Goal: Task Accomplishment & Management: Manage account settings

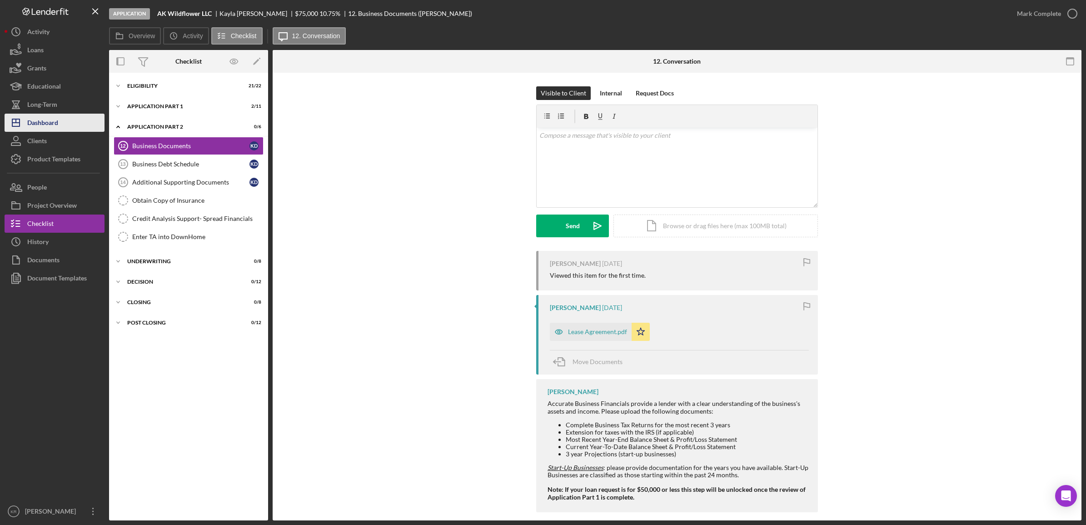
click at [30, 124] on div "Dashboard" at bounding box center [42, 124] width 31 height 20
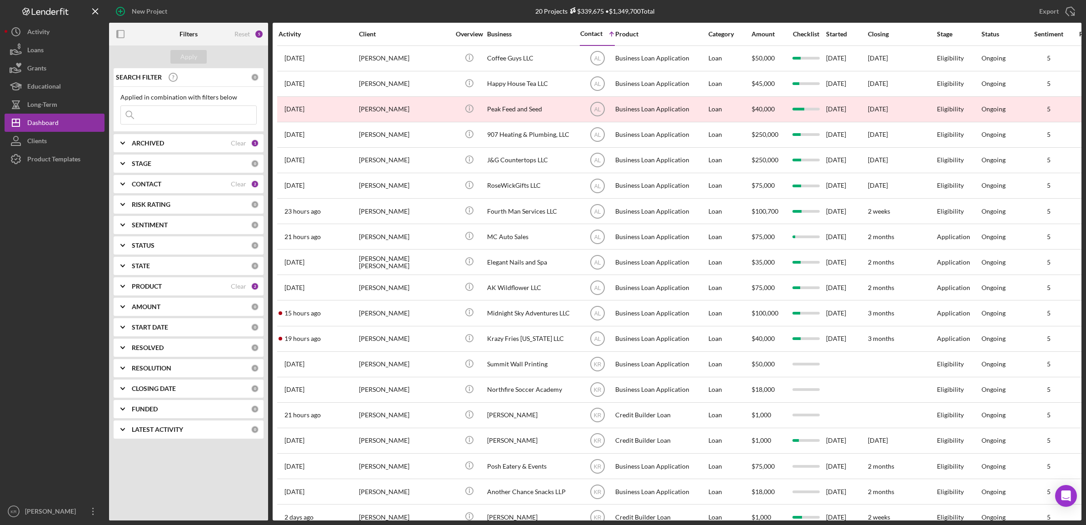
click at [185, 287] on div "PRODUCT" at bounding box center [181, 286] width 99 height 7
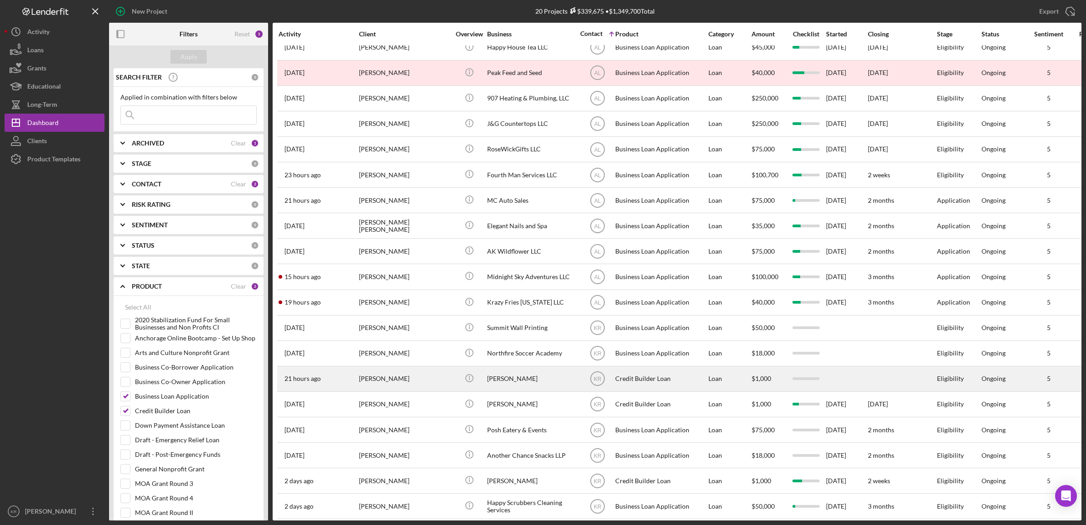
scroll to position [55, 0]
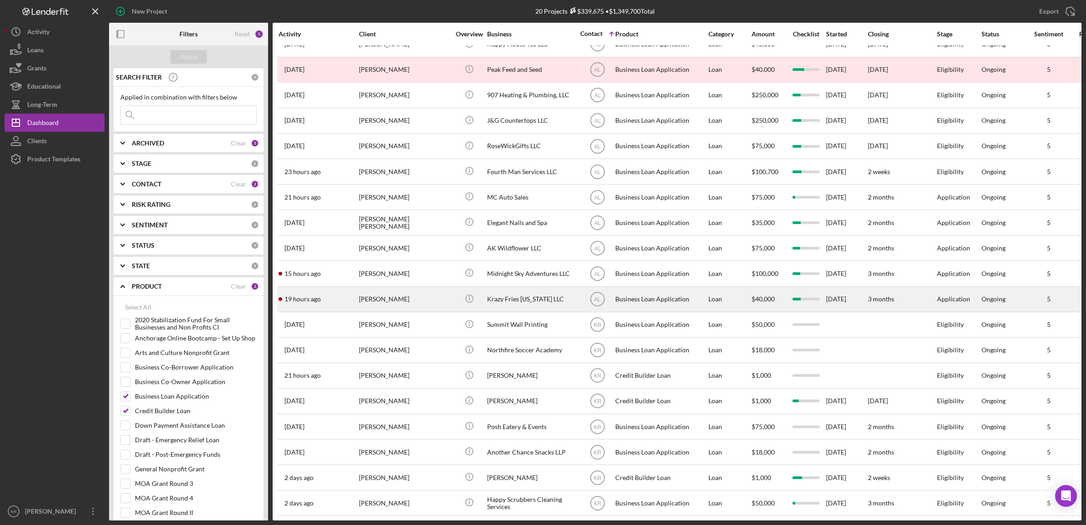
click at [396, 287] on div "[PERSON_NAME]" at bounding box center [404, 299] width 91 height 24
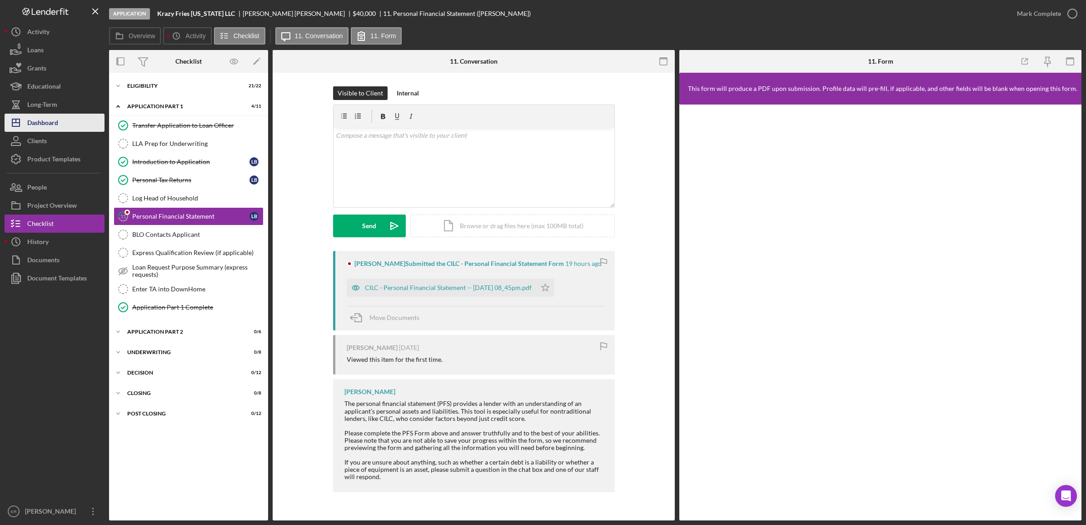
click at [45, 131] on div "Dashboard" at bounding box center [42, 124] width 31 height 20
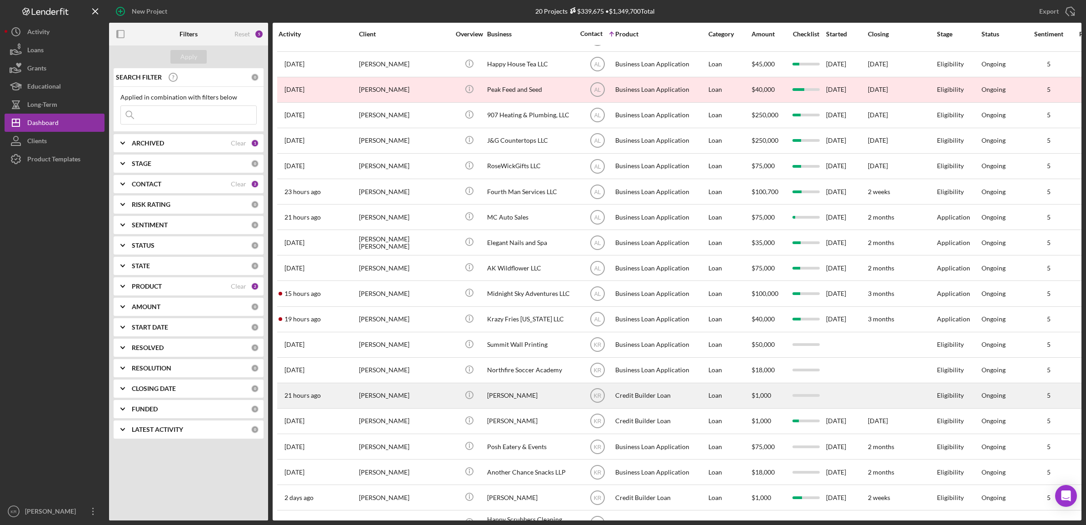
scroll to position [55, 0]
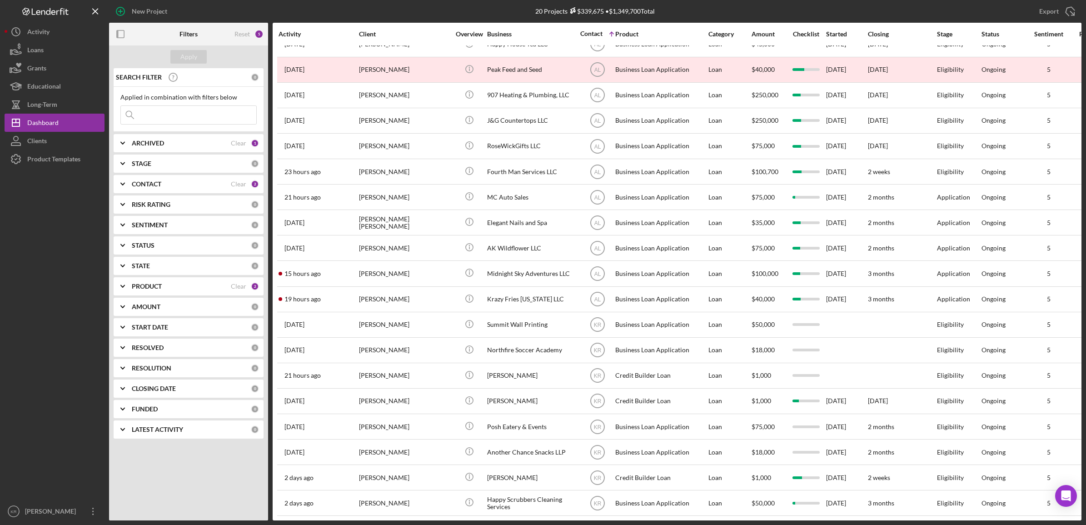
click at [139, 286] on b "PRODUCT" at bounding box center [147, 286] width 30 height 7
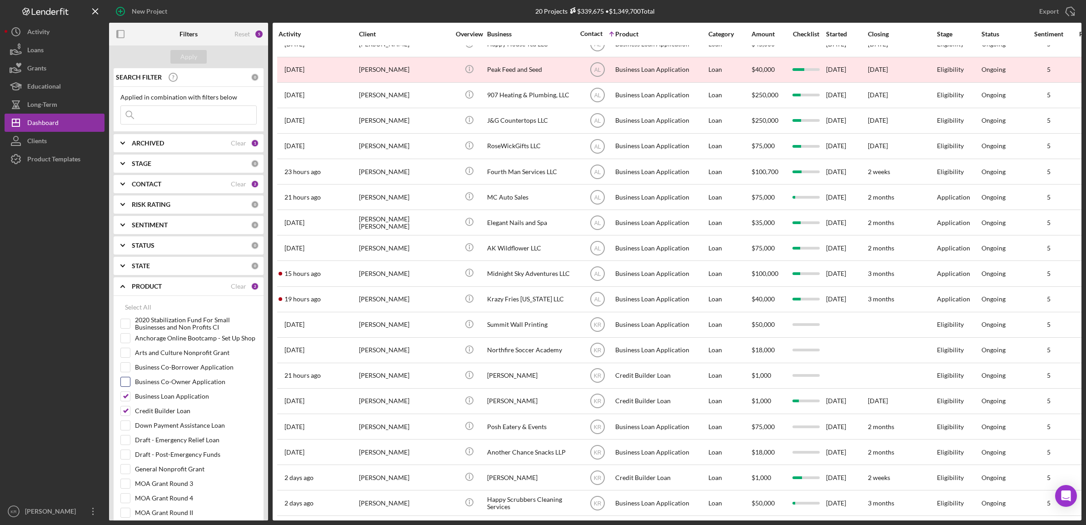
scroll to position [57, 0]
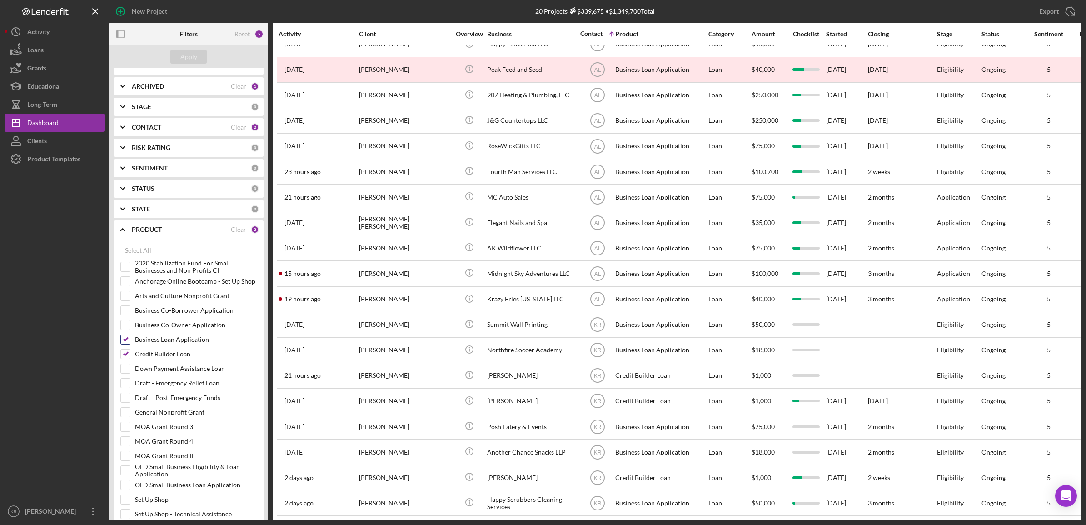
click at [147, 344] on label "Business Loan Application" at bounding box center [196, 339] width 122 height 9
click at [130, 344] on input "Business Loan Application" at bounding box center [125, 339] width 9 height 9
checkbox input "false"
click at [151, 364] on div "Credit Builder Loan" at bounding box center [188, 356] width 136 height 15
click at [152, 355] on label "Credit Builder Loan" at bounding box center [196, 353] width 122 height 9
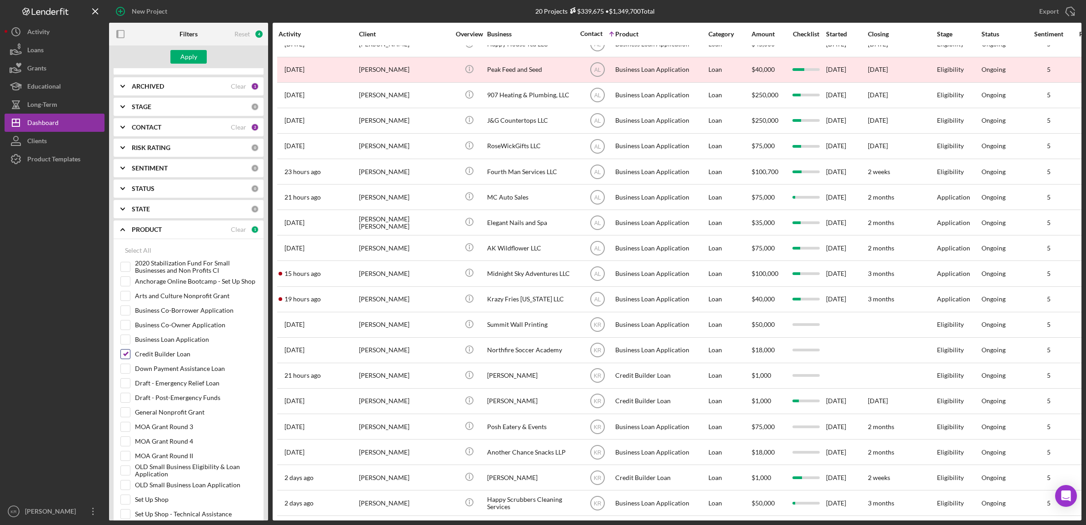
click at [130, 355] on input "Credit Builder Loan" at bounding box center [125, 353] width 9 height 9
checkbox input "false"
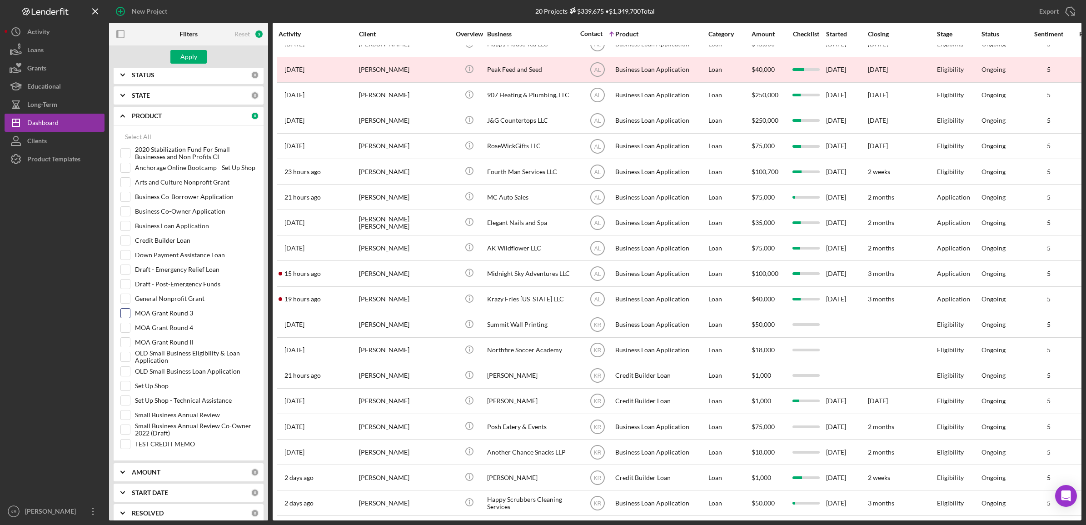
scroll to position [227, 0]
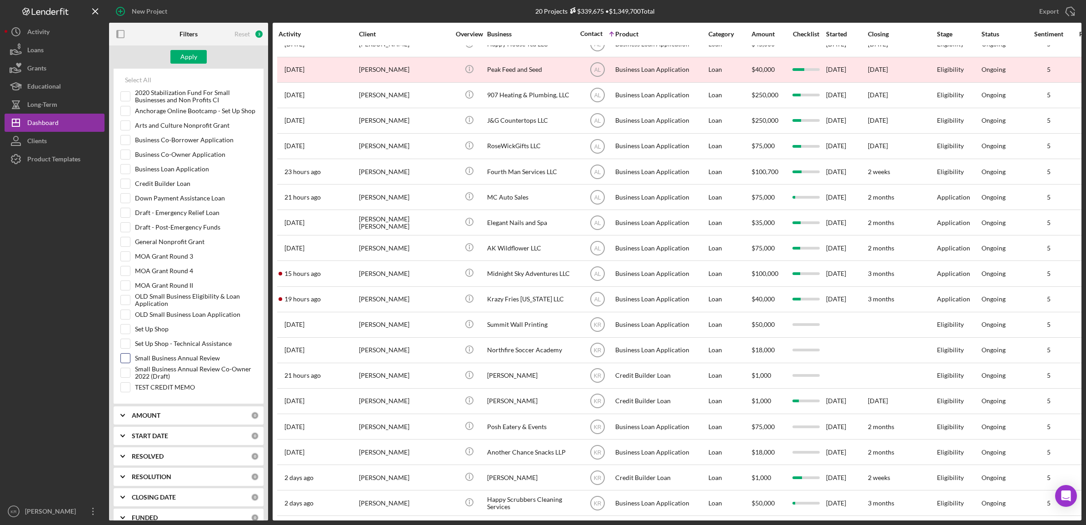
click at [199, 360] on label "Small Business Annual Review" at bounding box center [196, 358] width 122 height 9
click at [130, 360] on input "Small Business Annual Review" at bounding box center [125, 358] width 9 height 9
checkbox input "true"
click at [185, 64] on div "Apply" at bounding box center [188, 56] width 159 height 23
click at [187, 61] on div "Apply" at bounding box center [188, 57] width 17 height 14
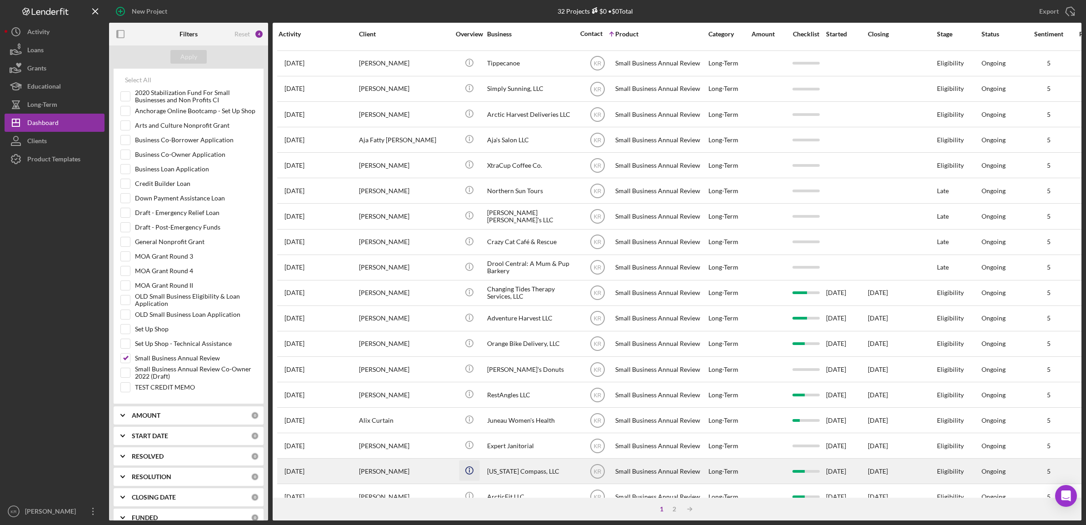
scroll to position [207, 0]
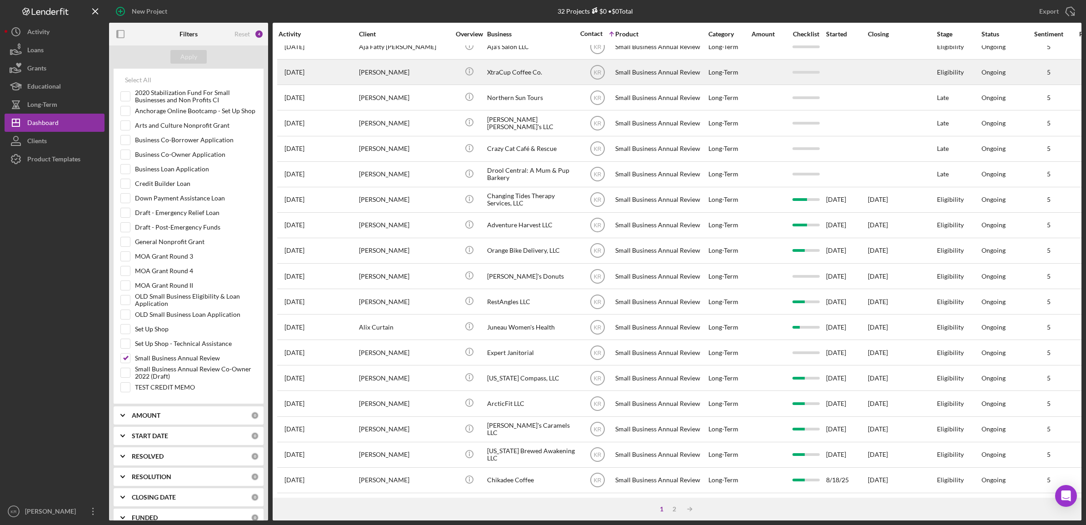
click at [379, 60] on div "[PERSON_NAME]" at bounding box center [404, 72] width 91 height 24
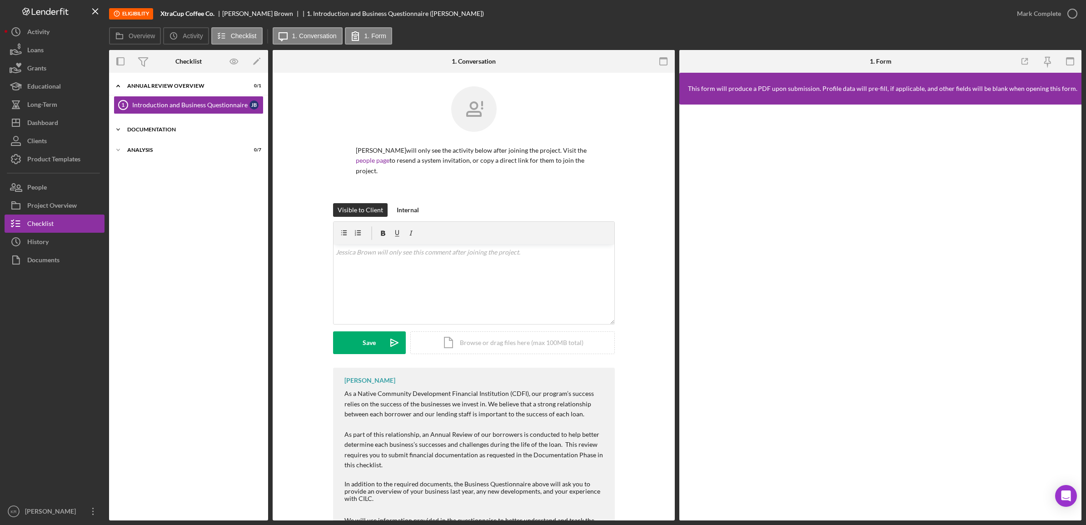
click at [189, 123] on div "Icon/Expander Documentation 0 / 3" at bounding box center [188, 129] width 159 height 18
click at [143, 212] on div "Analysis" at bounding box center [192, 209] width 130 height 5
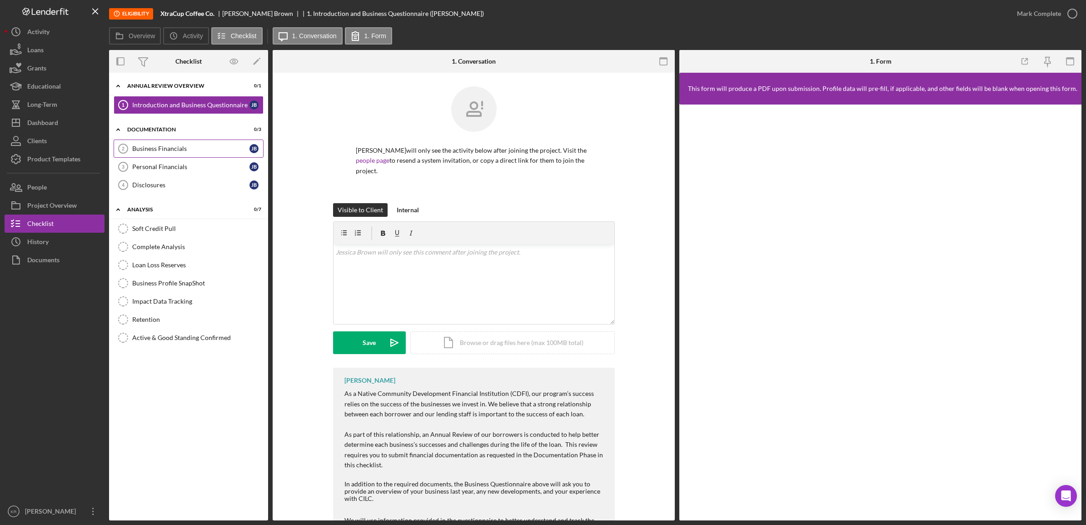
click at [194, 146] on div "Business Financials" at bounding box center [190, 148] width 117 height 7
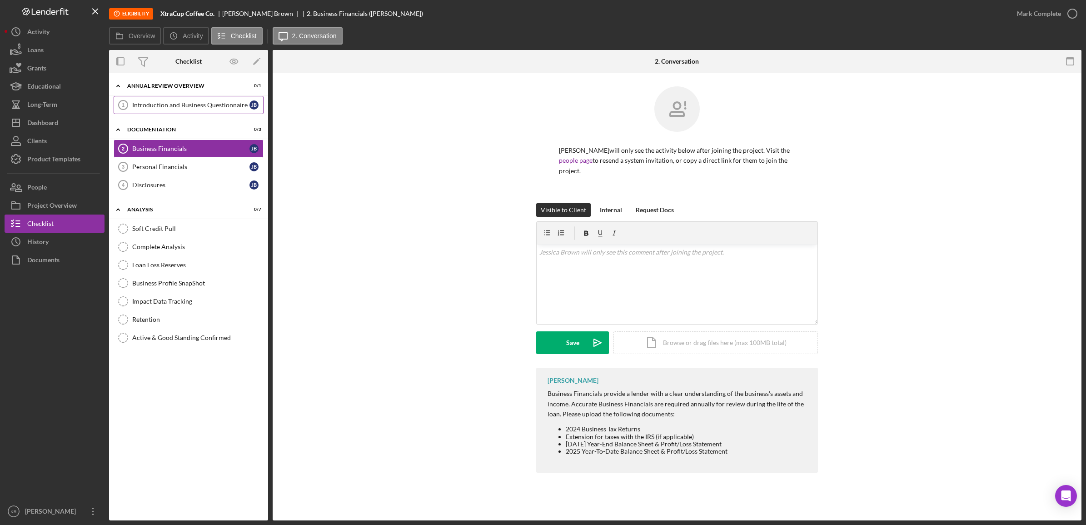
click at [194, 103] on div "Introduction and Business Questionnaire" at bounding box center [190, 104] width 117 height 7
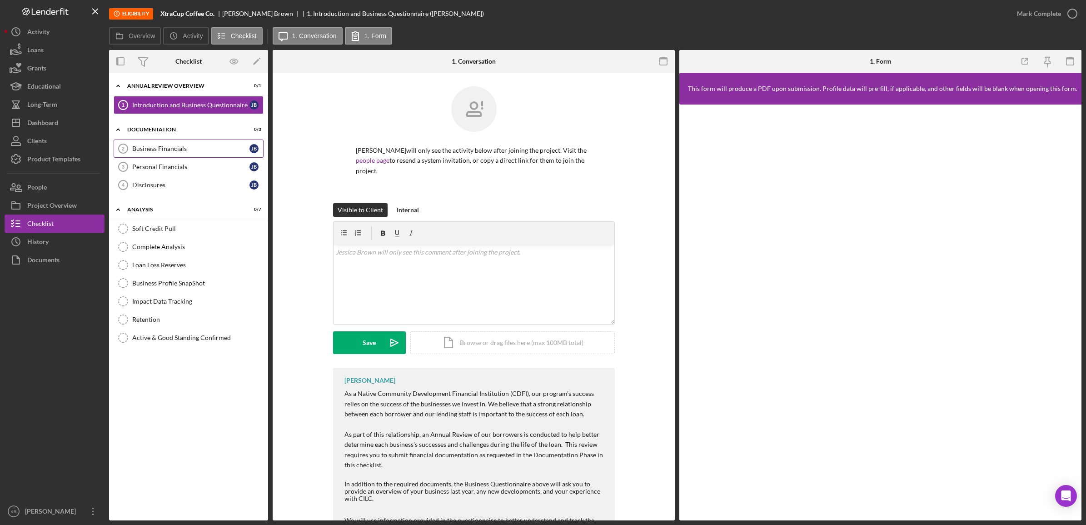
click at [173, 146] on div "Business Financials" at bounding box center [190, 148] width 117 height 7
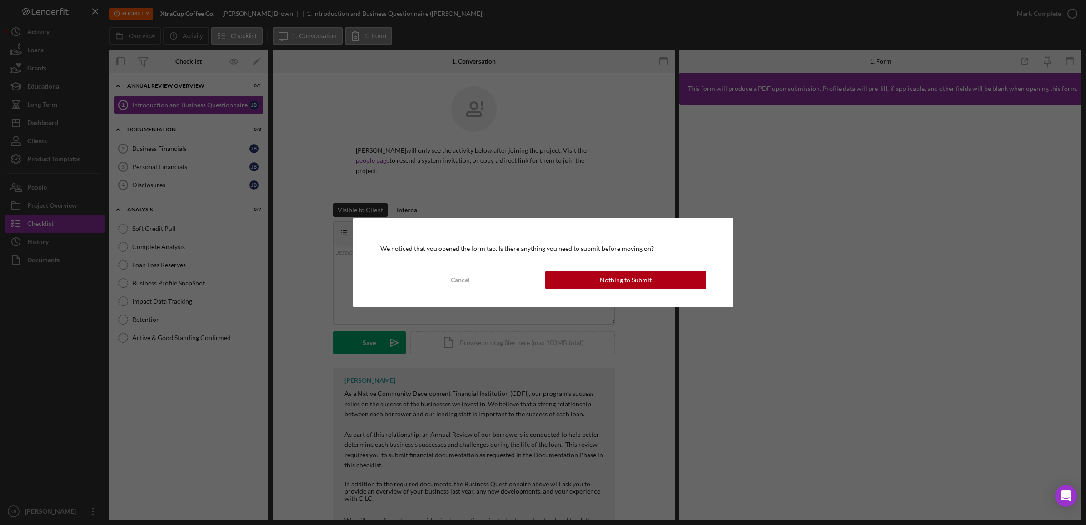
click at [664, 291] on div "We noticed that you opened the form tab. Is there anything you need to submit b…" at bounding box center [543, 262] width 380 height 89
click at [664, 287] on button "Nothing to Submit" at bounding box center [625, 280] width 161 height 18
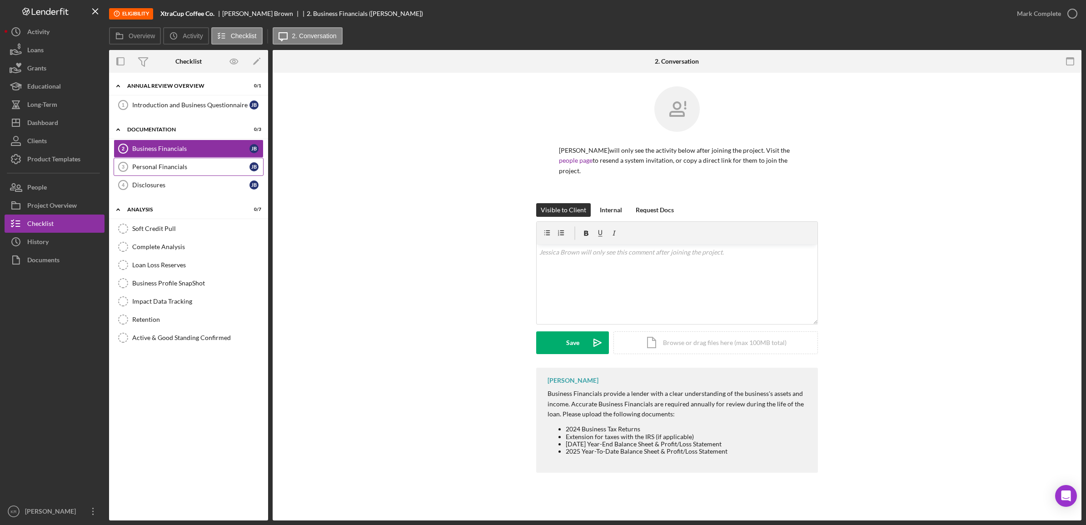
click at [167, 165] on div "Personal Financials" at bounding box center [190, 166] width 117 height 7
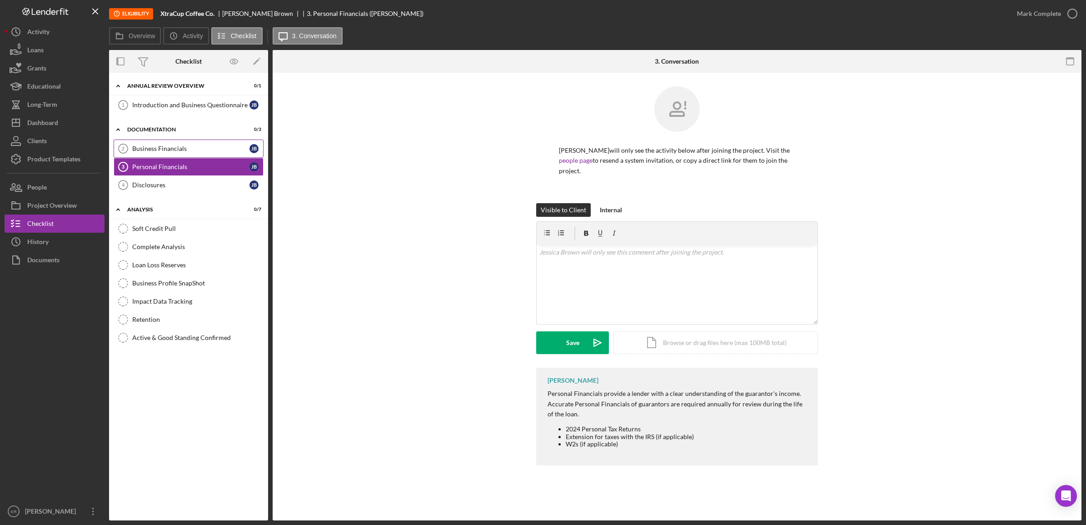
click at [170, 148] on div "Business Financials" at bounding box center [190, 148] width 117 height 7
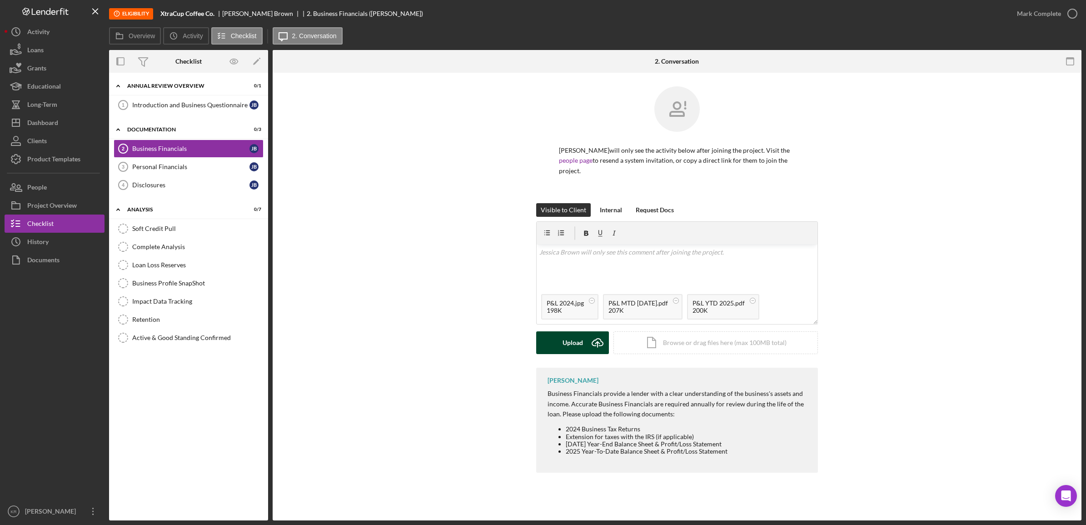
click at [552, 354] on div "Upload Icon/Upload Icon/Document Browse or drag files here (max 100MB total) Ta…" at bounding box center [677, 342] width 282 height 23
click at [569, 341] on div "Upload" at bounding box center [573, 342] width 20 height 23
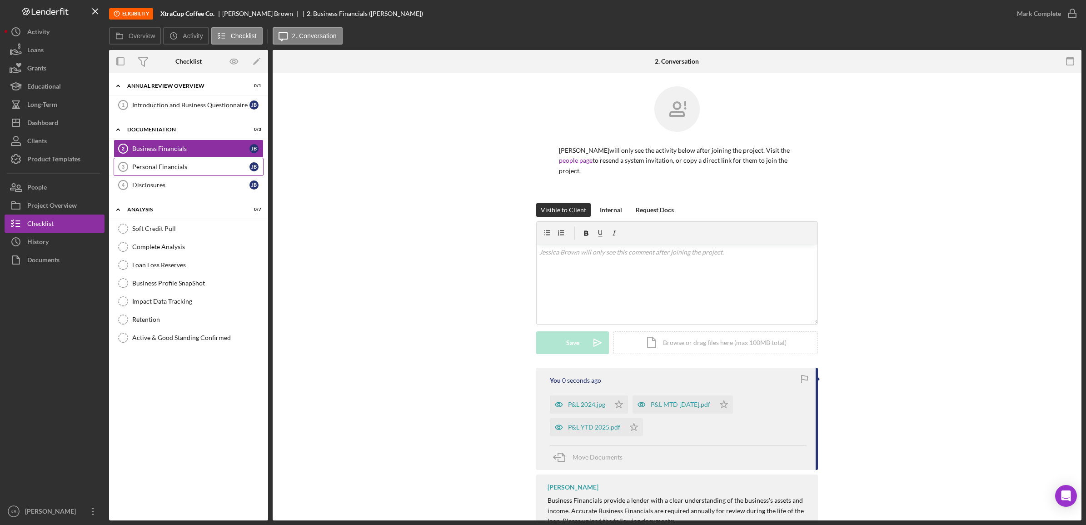
click at [153, 169] on div "Personal Financials" at bounding box center [190, 166] width 117 height 7
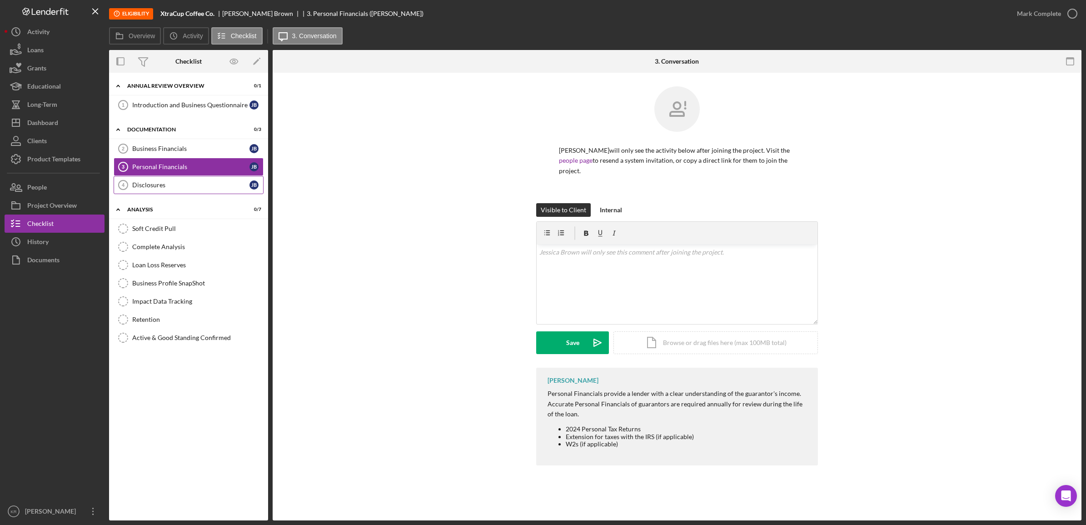
click at [161, 191] on link "Disclosures 4 Disclosures [PERSON_NAME]" at bounding box center [189, 185] width 150 height 18
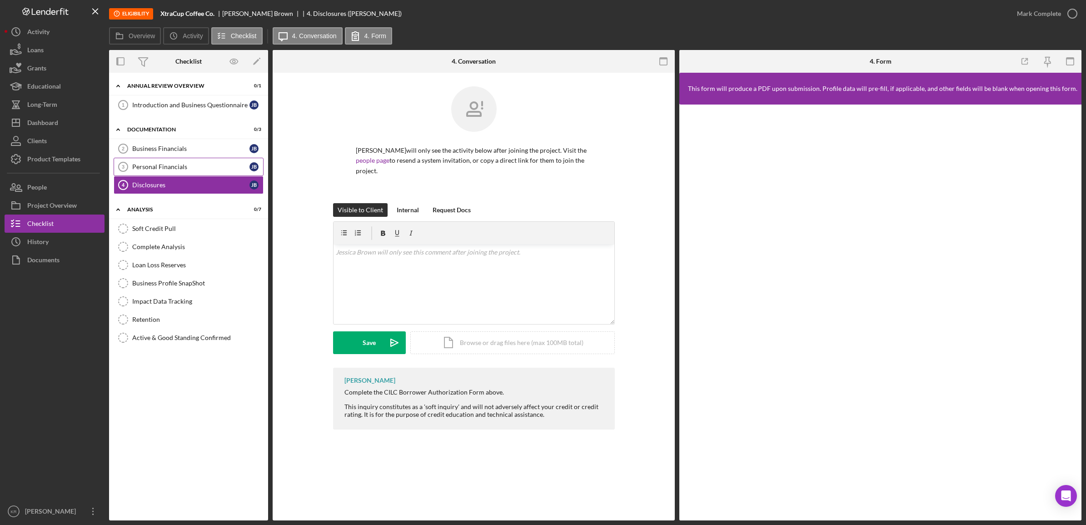
click at [164, 168] on div "Personal Financials" at bounding box center [190, 166] width 117 height 7
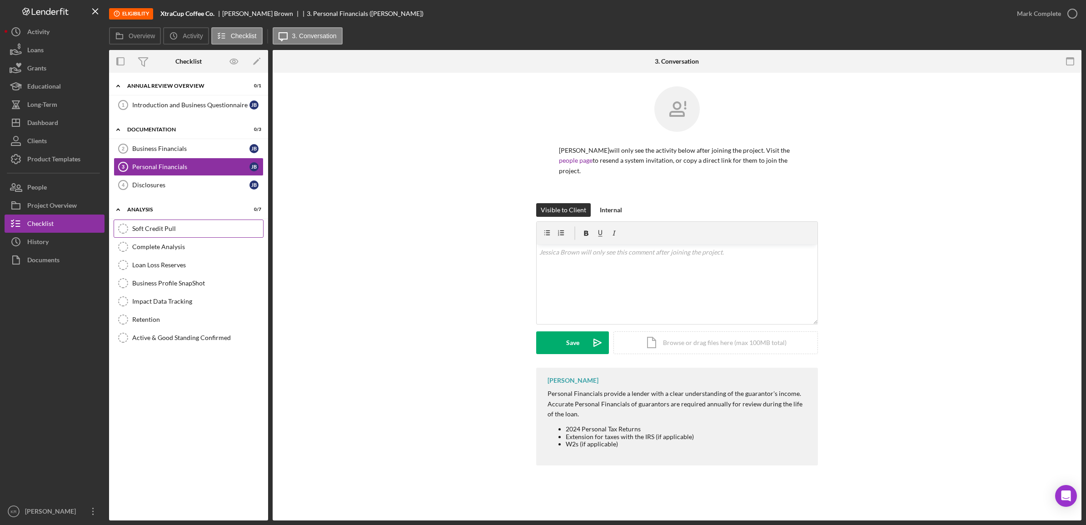
click at [180, 236] on link "Soft Credit Pull Soft Credit Pull" at bounding box center [189, 229] width 150 height 18
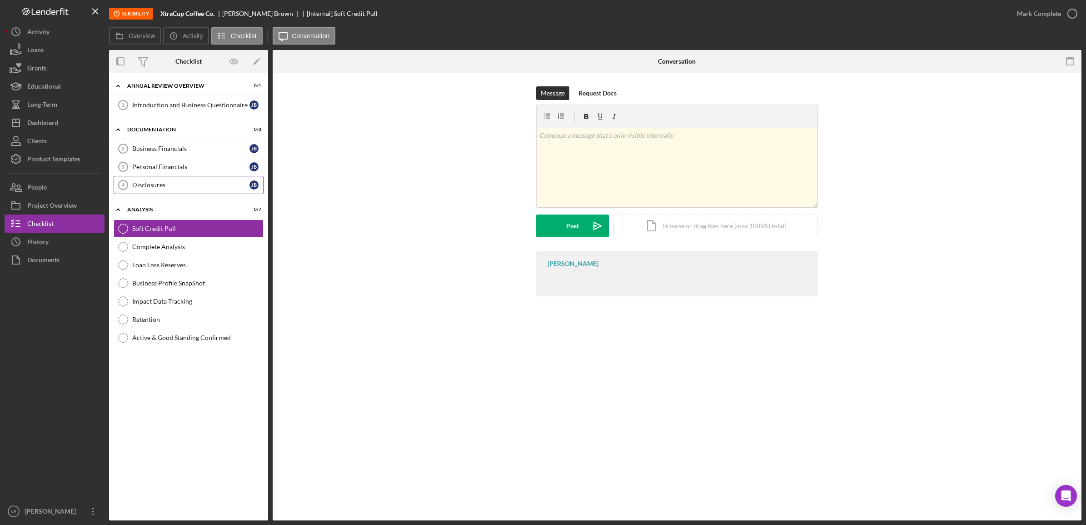
click at [197, 189] on div "Disclosures" at bounding box center [190, 184] width 117 height 7
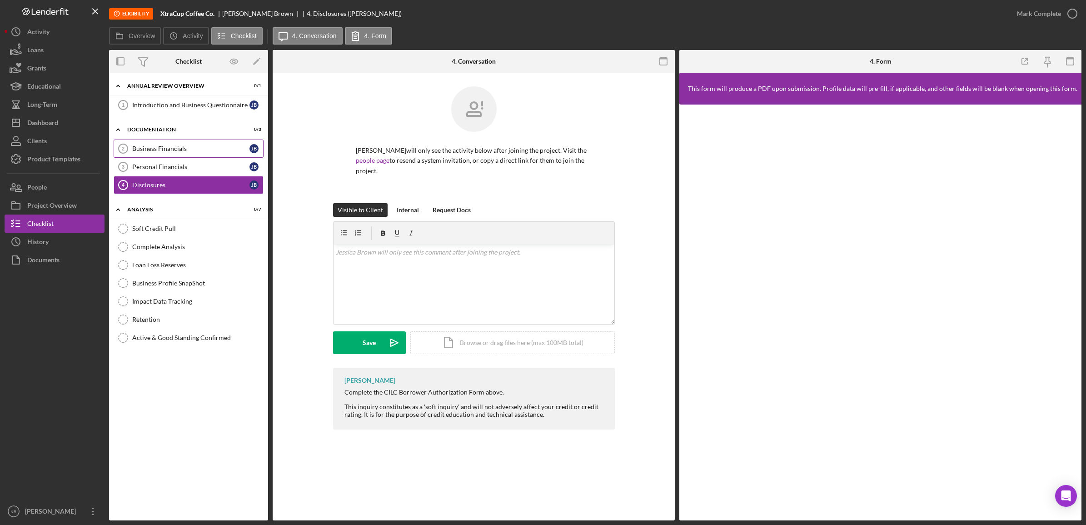
click at [187, 155] on link "Business Financials 2 Business Financials [PERSON_NAME]" at bounding box center [189, 149] width 150 height 18
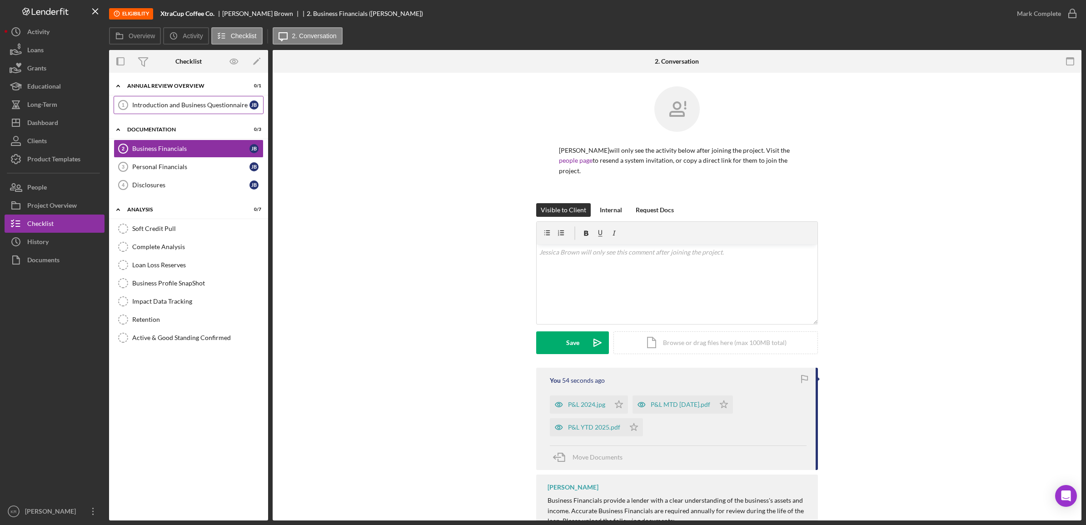
click at [212, 103] on div "Introduction and Business Questionnaire" at bounding box center [190, 104] width 117 height 7
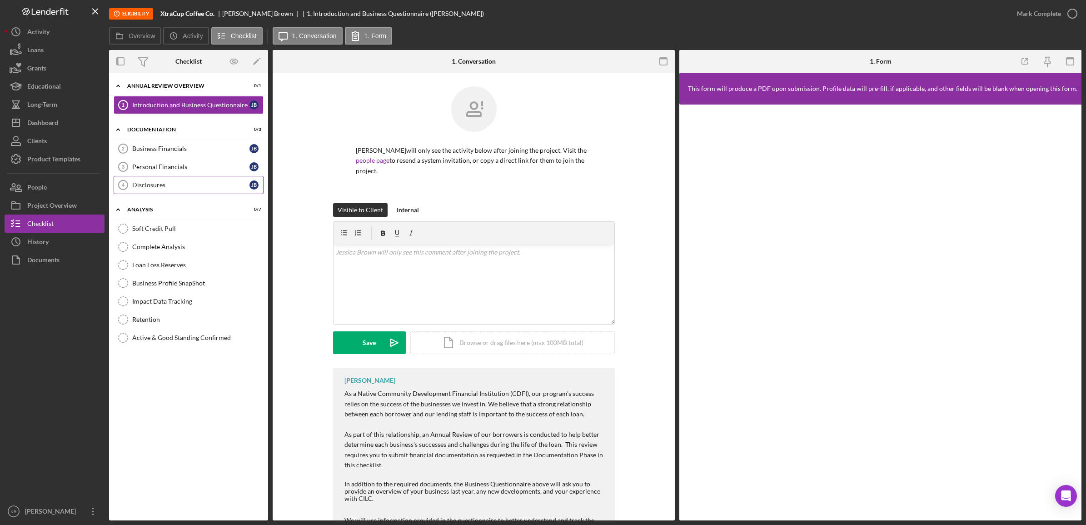
click at [167, 194] on link "Disclosures 4 Disclosures [PERSON_NAME]" at bounding box center [189, 185] width 150 height 18
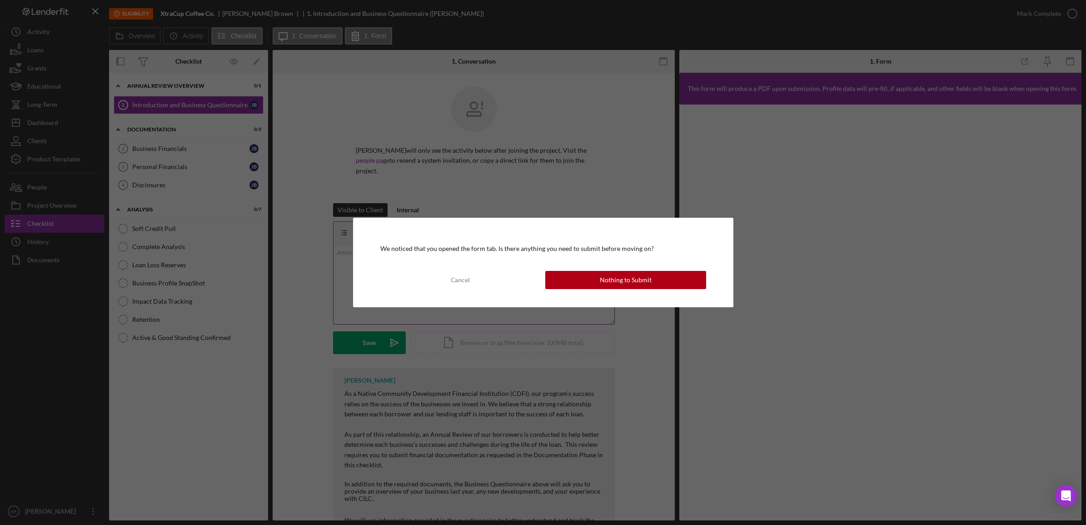
click at [512, 275] on button "Cancel" at bounding box center [460, 280] width 161 height 18
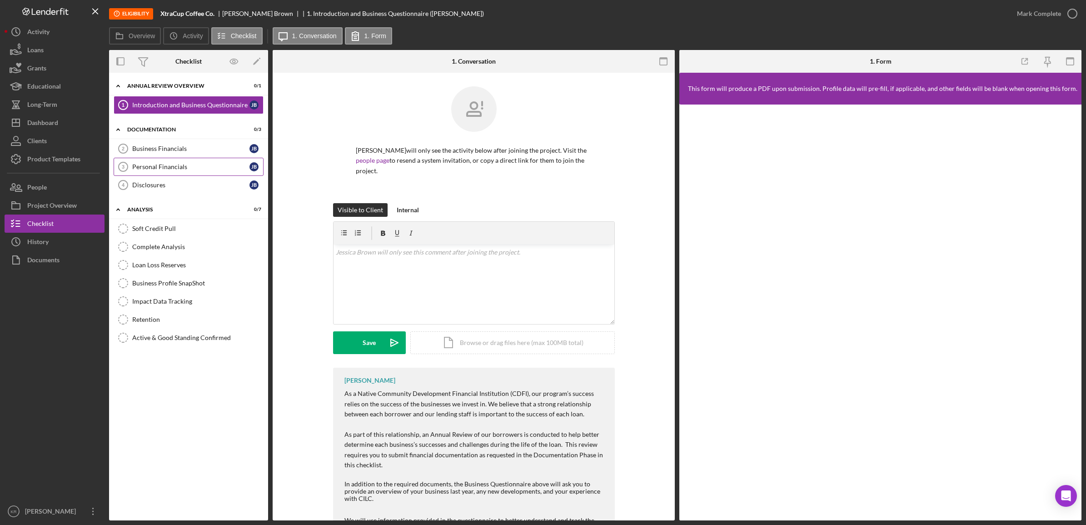
click at [209, 170] on div "Personal Financials" at bounding box center [190, 166] width 117 height 7
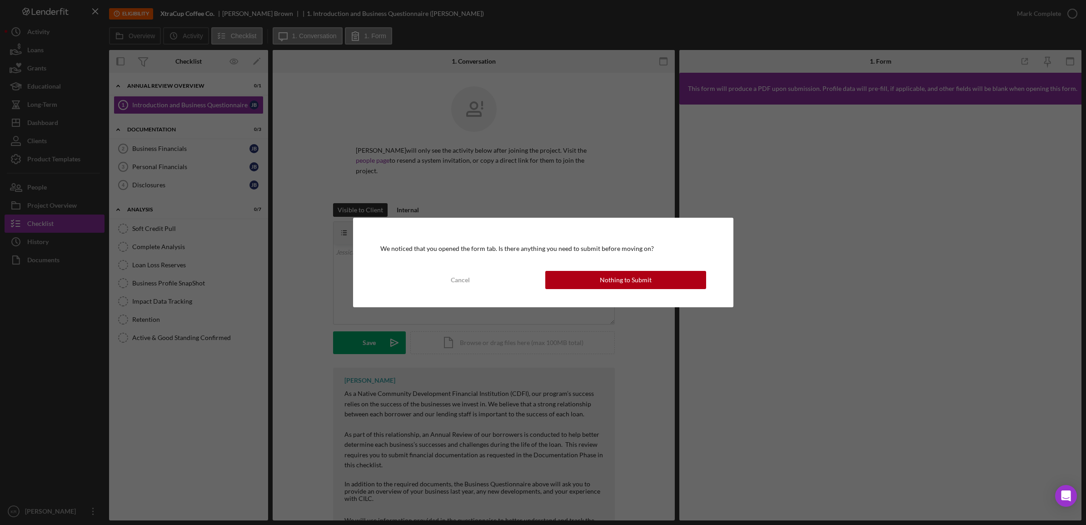
click at [593, 302] on div "We noticed that you opened the form tab. Is there anything you need to submit b…" at bounding box center [543, 262] width 380 height 89
click at [599, 294] on div "We noticed that you opened the form tab. Is there anything you need to submit b…" at bounding box center [543, 262] width 380 height 89
click at [604, 287] on div "Nothing to Submit" at bounding box center [626, 280] width 52 height 18
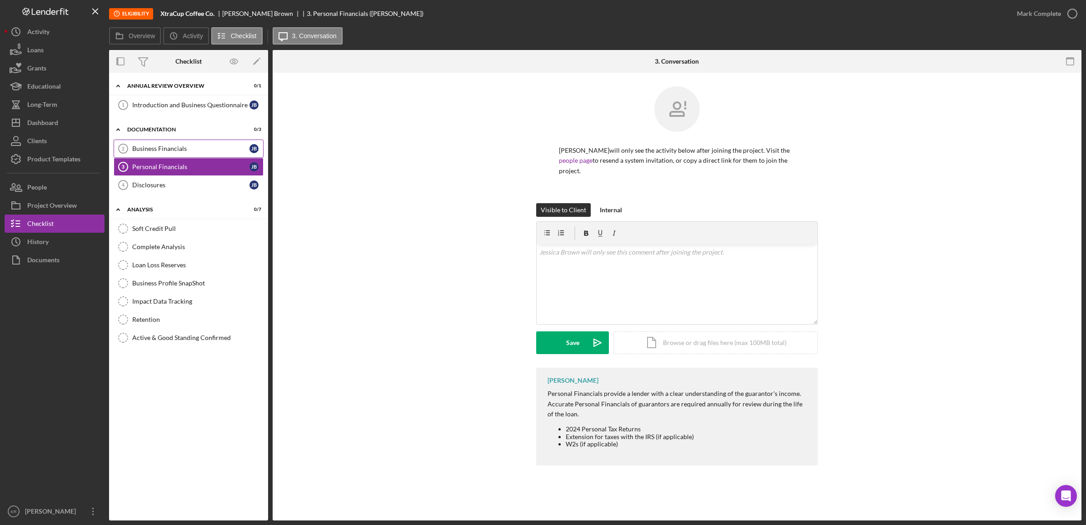
click at [212, 149] on div "Business Financials" at bounding box center [190, 148] width 117 height 7
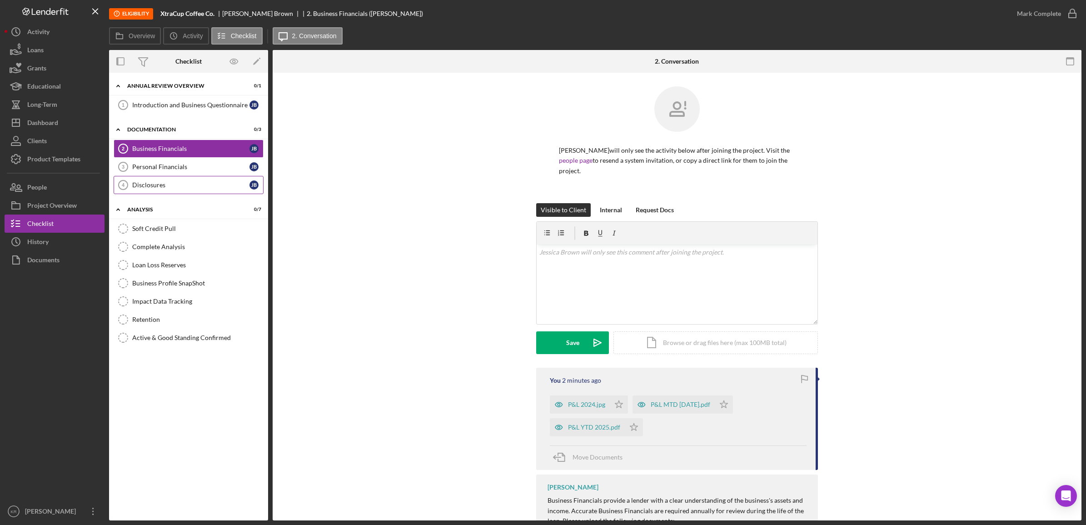
click at [195, 185] on div "Disclosures" at bounding box center [190, 184] width 117 height 7
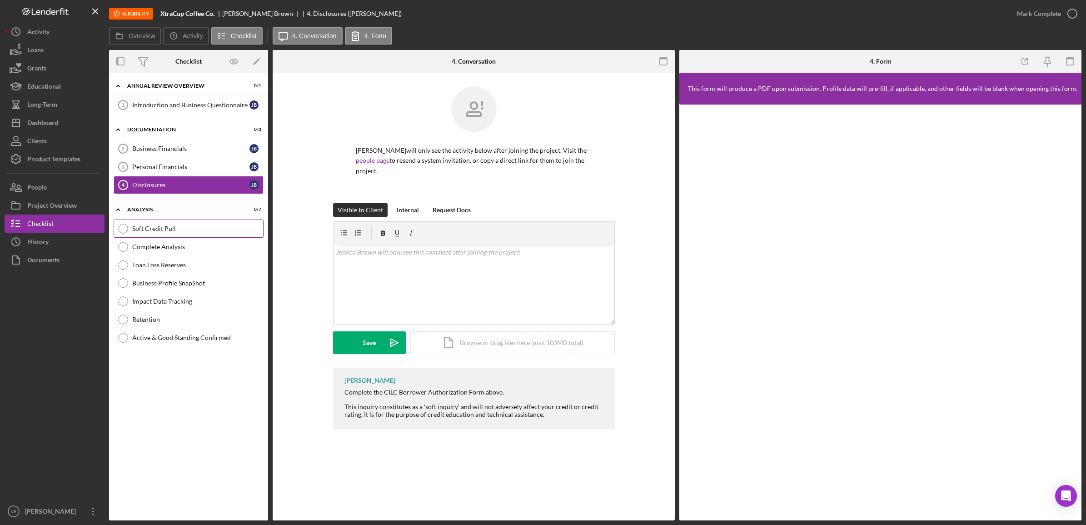
click at [195, 231] on div "Soft Credit Pull" at bounding box center [197, 228] width 131 height 7
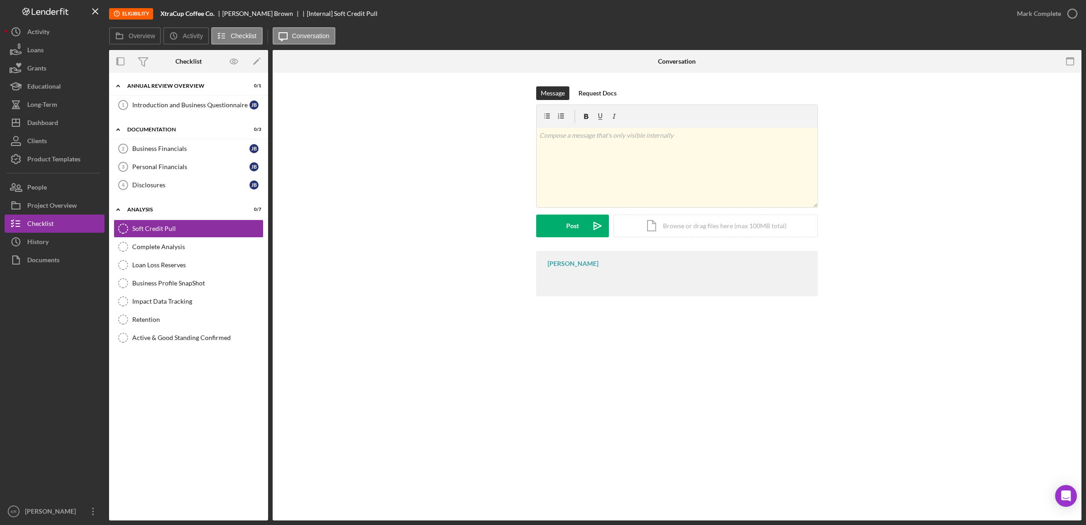
click at [353, 151] on div "Message Request Docs v Color teal Color pink Remove color Add row above Add row…" at bounding box center [677, 168] width 782 height 165
click at [211, 189] on div "Disclosures" at bounding box center [190, 184] width 117 height 7
